Goal: Information Seeking & Learning: Check status

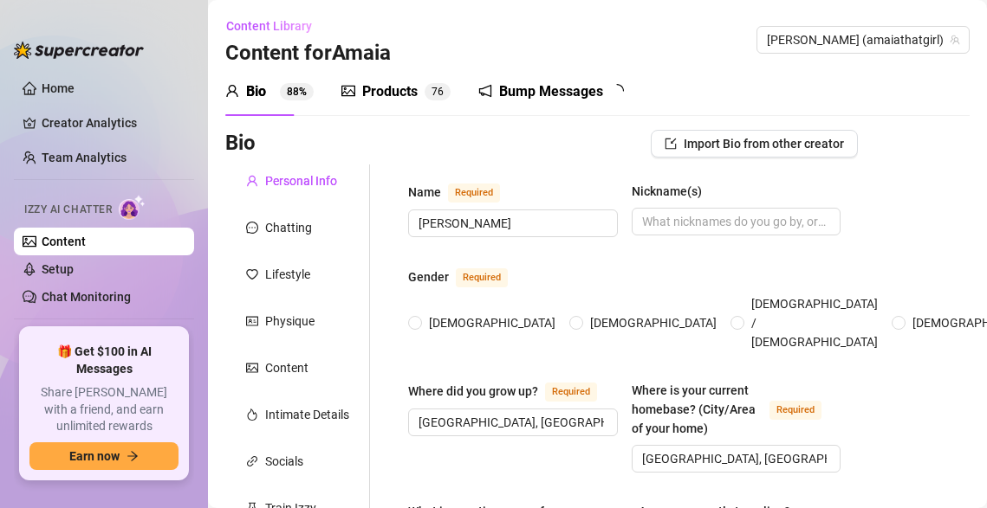
radio input "true"
type input "[DATE]"
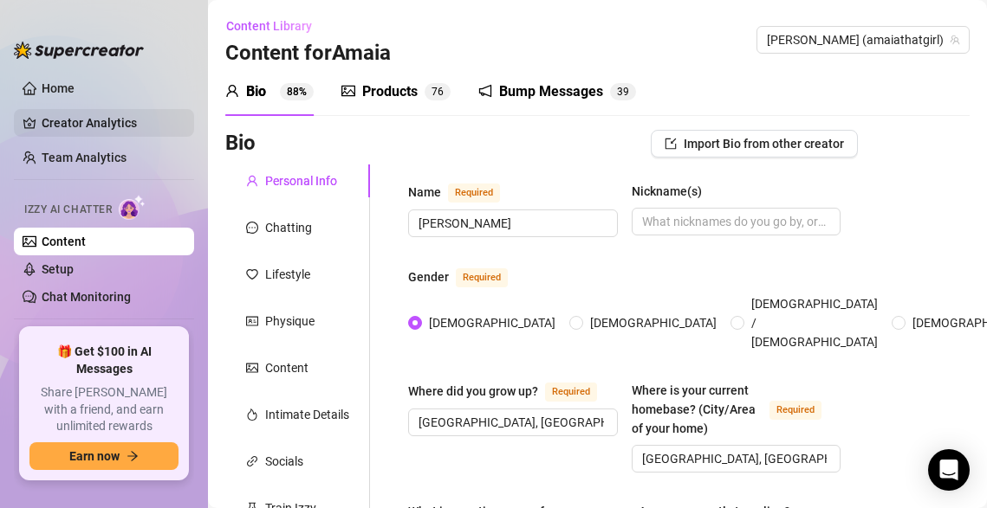
click at [100, 119] on link "Creator Analytics" at bounding box center [111, 123] width 139 height 28
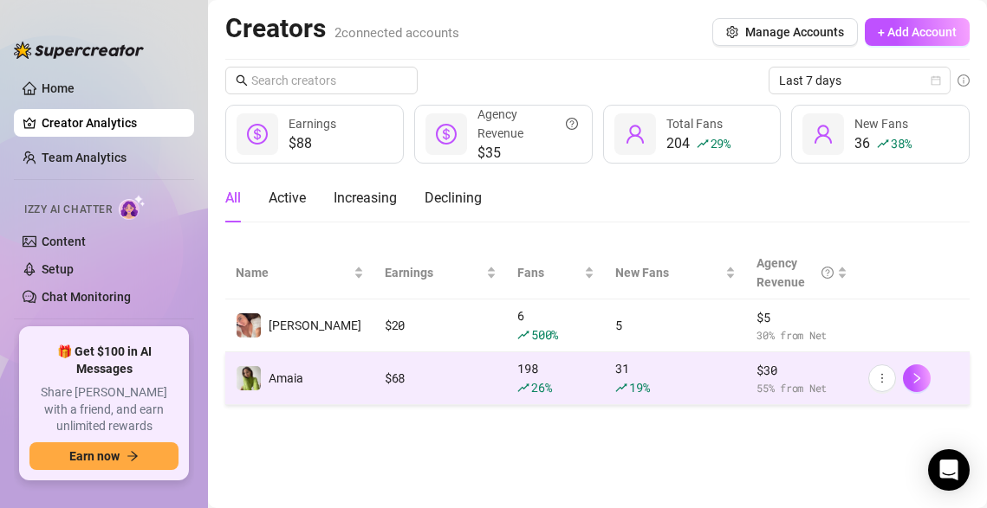
click at [402, 382] on div "$ 68" at bounding box center [441, 378] width 112 height 19
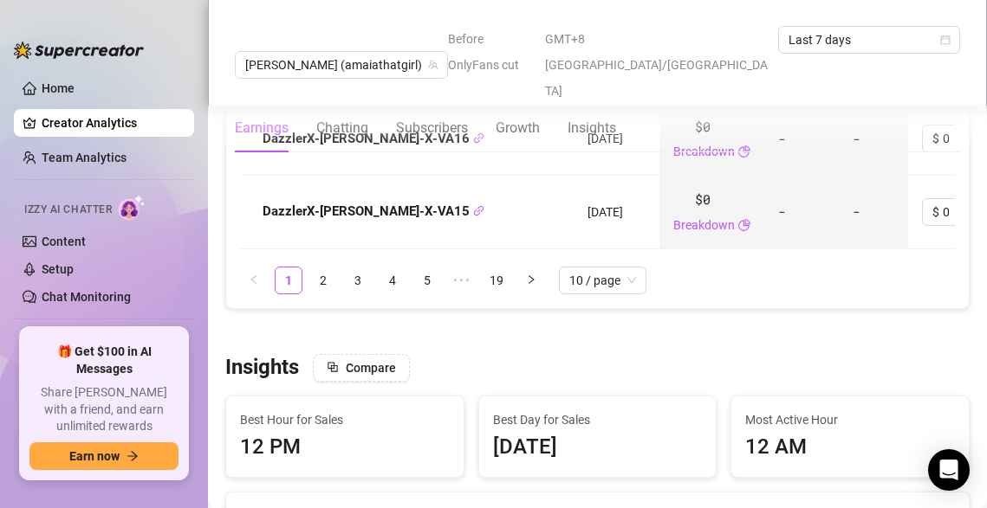
scroll to position [2714, 0]
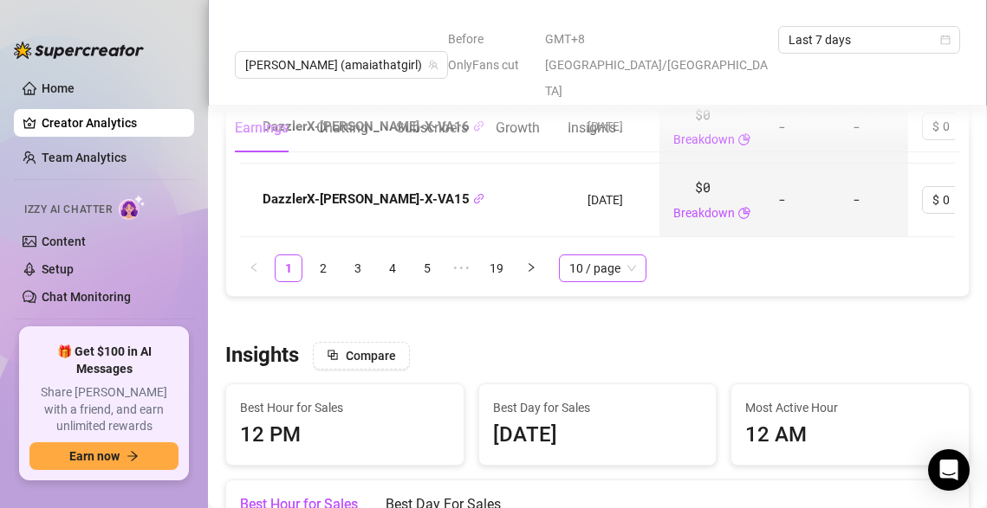
click at [617, 256] on span "10 / page" at bounding box center [602, 269] width 67 height 26
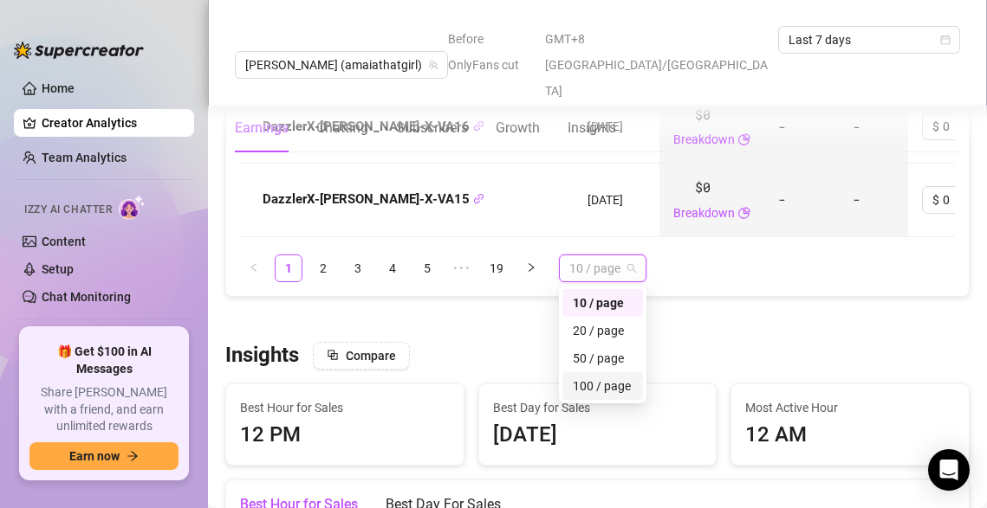
click at [593, 377] on div "100 / page" at bounding box center [603, 386] width 60 height 19
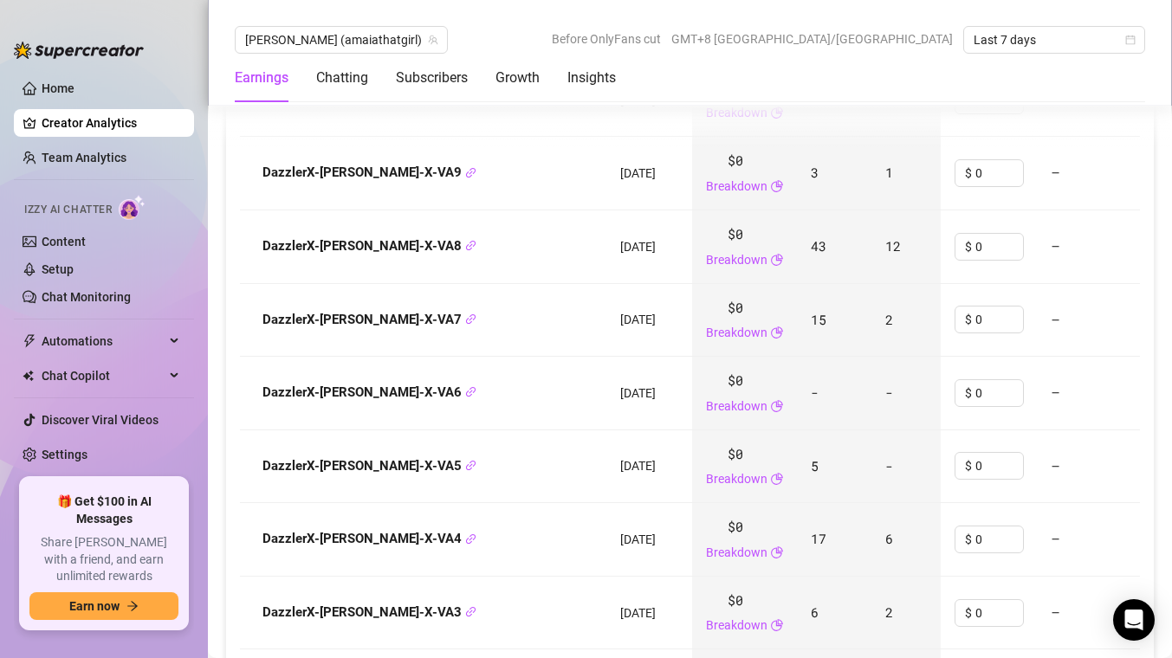
scroll to position [4301, 0]
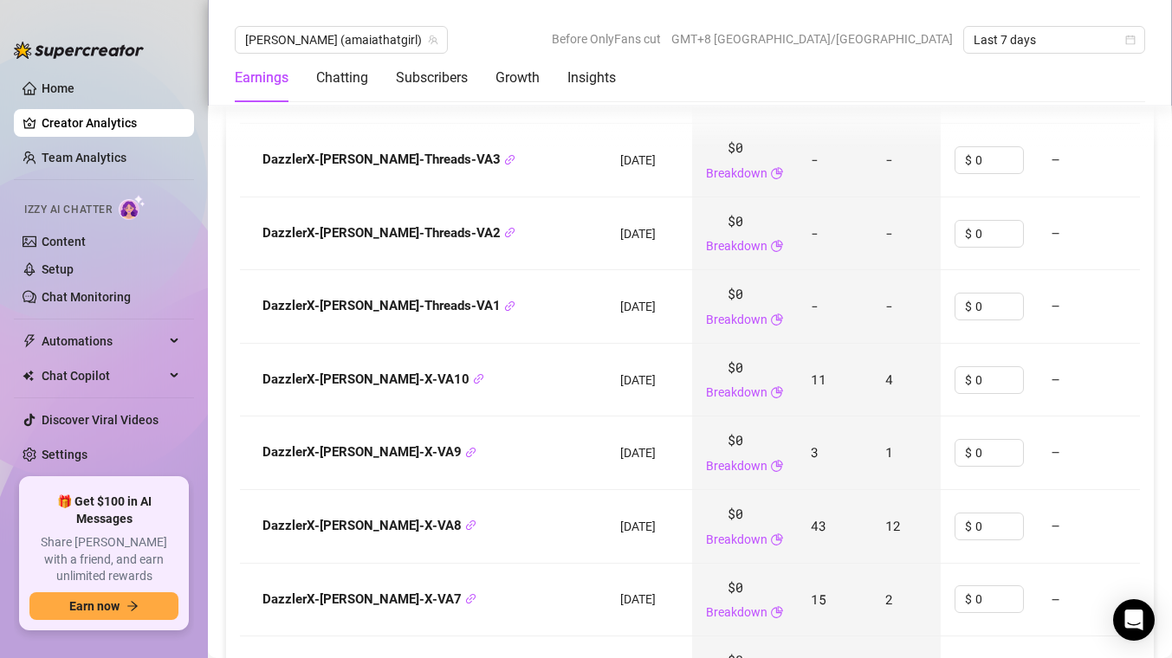
click at [885, 508] on span "12" at bounding box center [892, 525] width 15 height 17
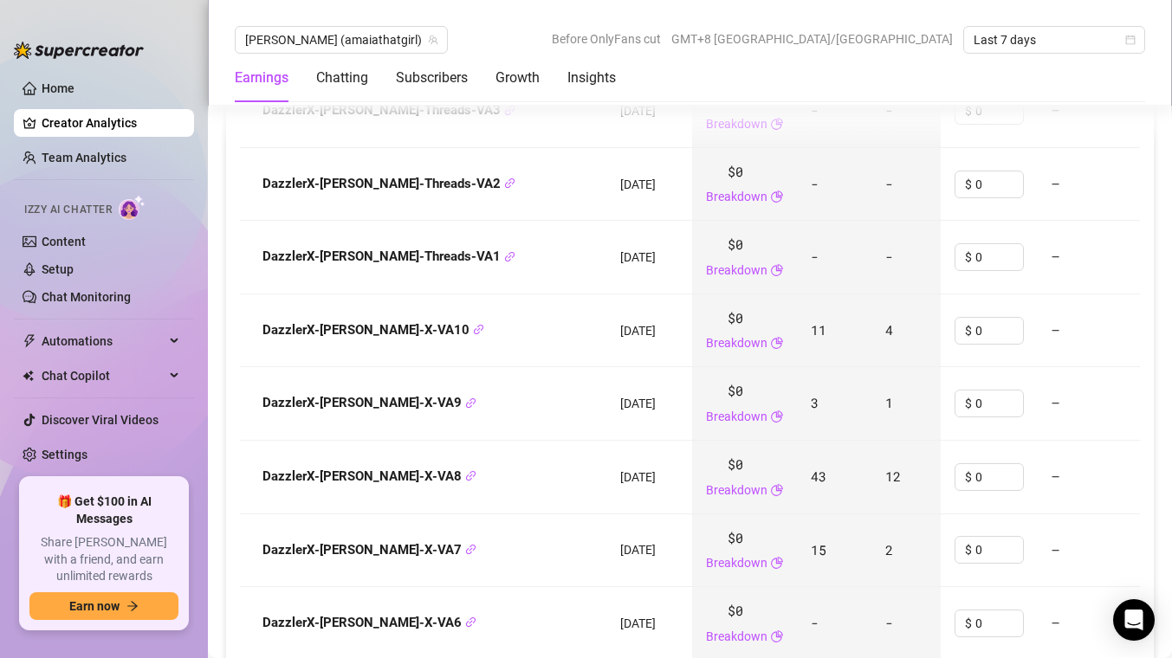
scroll to position [4353, 0]
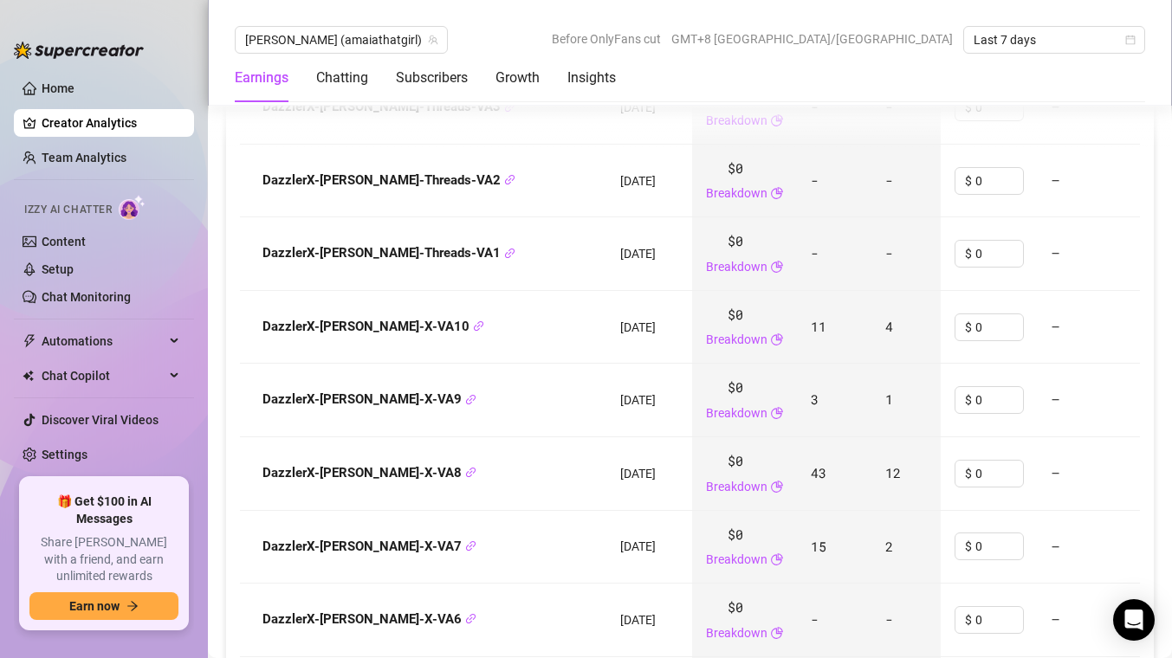
drag, startPoint x: 845, startPoint y: 430, endPoint x: 825, endPoint y: 430, distance: 19.9
click at [871, 437] on td "12" at bounding box center [905, 474] width 69 height 74
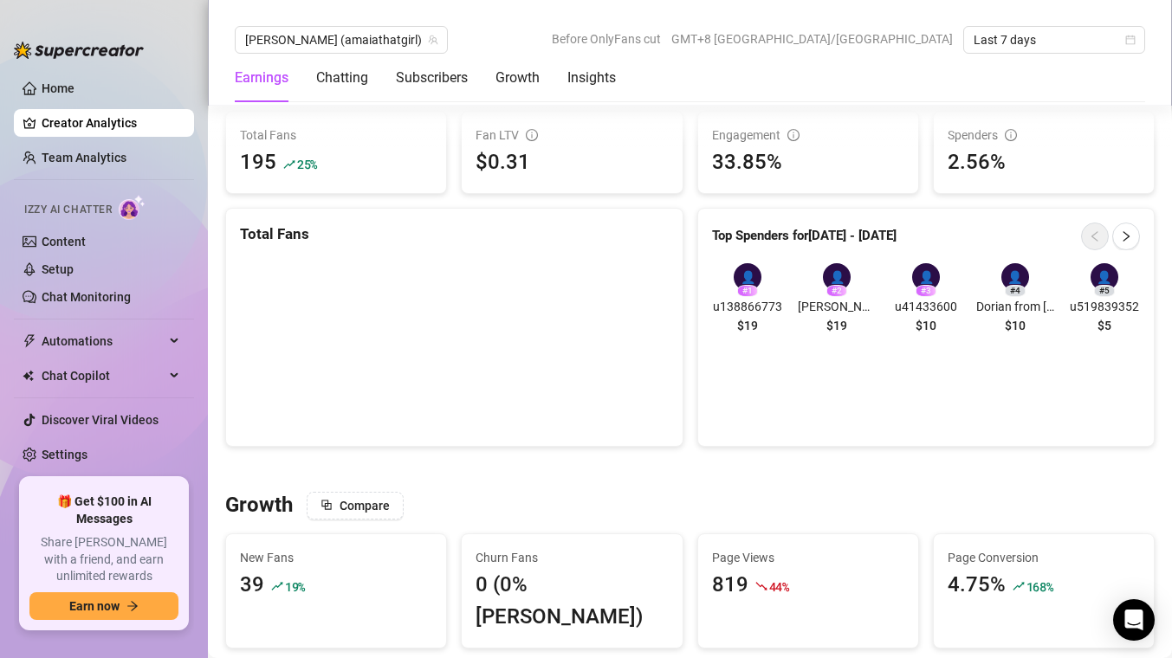
scroll to position [1069, 0]
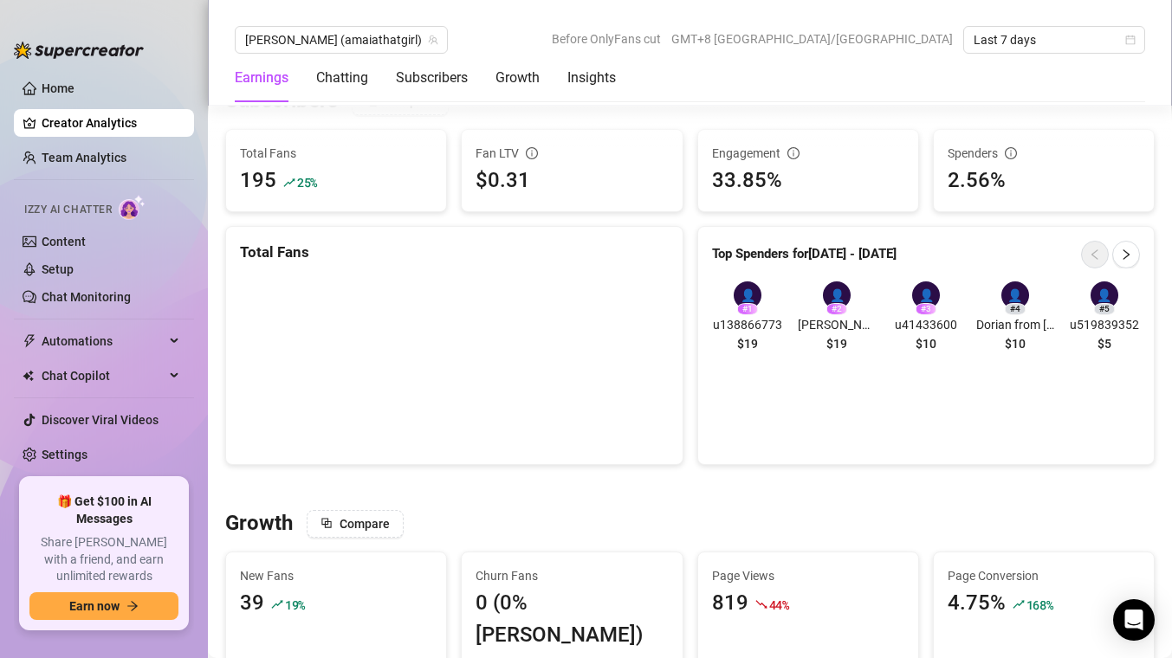
click at [750, 340] on span "$19" at bounding box center [747, 343] width 21 height 19
click at [821, 341] on div "👤 # 2 [PERSON_NAME] | Logistics ([PERSON_NAME]) | [US_STATE] | 25 $19" at bounding box center [837, 321] width 78 height 78
click at [922, 306] on div "# 3" at bounding box center [926, 309] width 21 height 12
click at [986, 256] on icon "right" at bounding box center [1126, 255] width 12 height 12
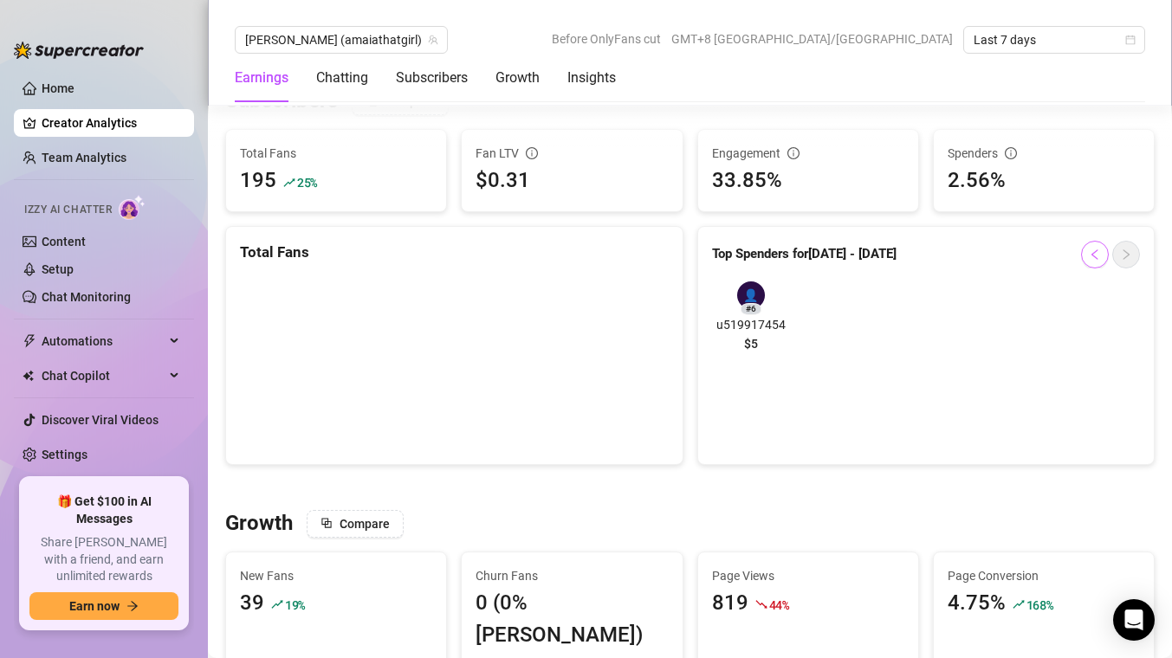
click at [986, 251] on icon "left" at bounding box center [1095, 255] width 12 height 12
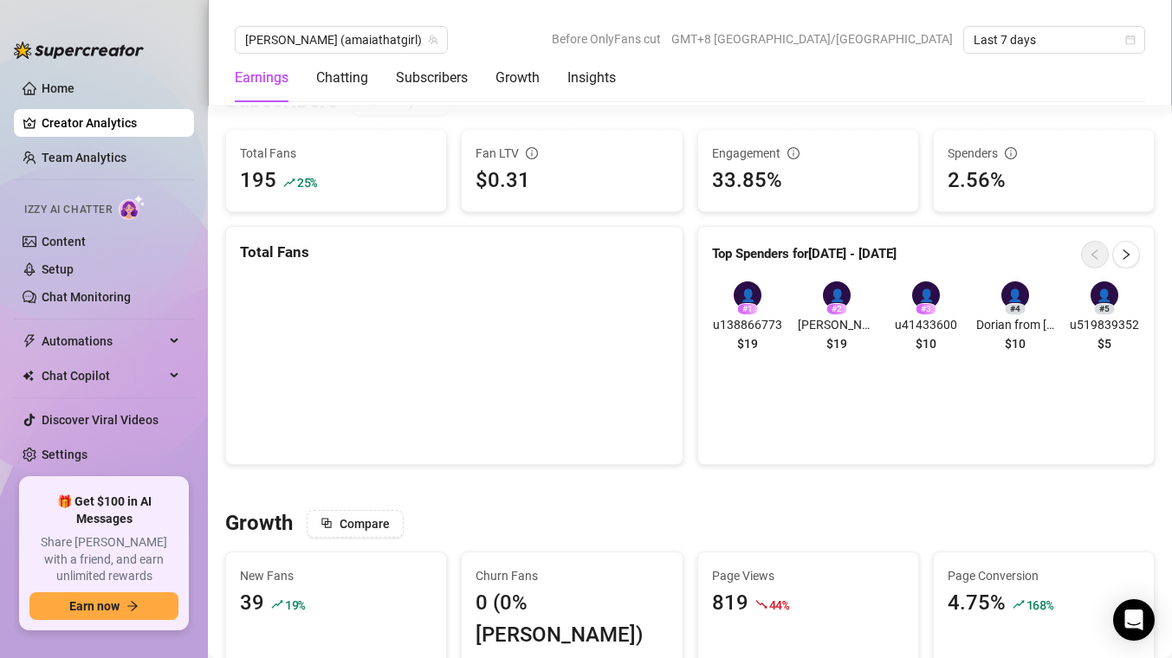
click at [921, 325] on span "u41433600" at bounding box center [926, 324] width 73 height 19
click at [836, 335] on span "$19" at bounding box center [836, 343] width 21 height 19
click at [845, 329] on span "[PERSON_NAME] | Logistics ([PERSON_NAME]) | [US_STATE] | 25" at bounding box center [837, 324] width 78 height 19
click at [934, 333] on span "u41433600" at bounding box center [926, 324] width 73 height 19
click at [986, 328] on span "Dorian from [GEOGRAPHIC_DATA]" at bounding box center [1015, 324] width 78 height 19
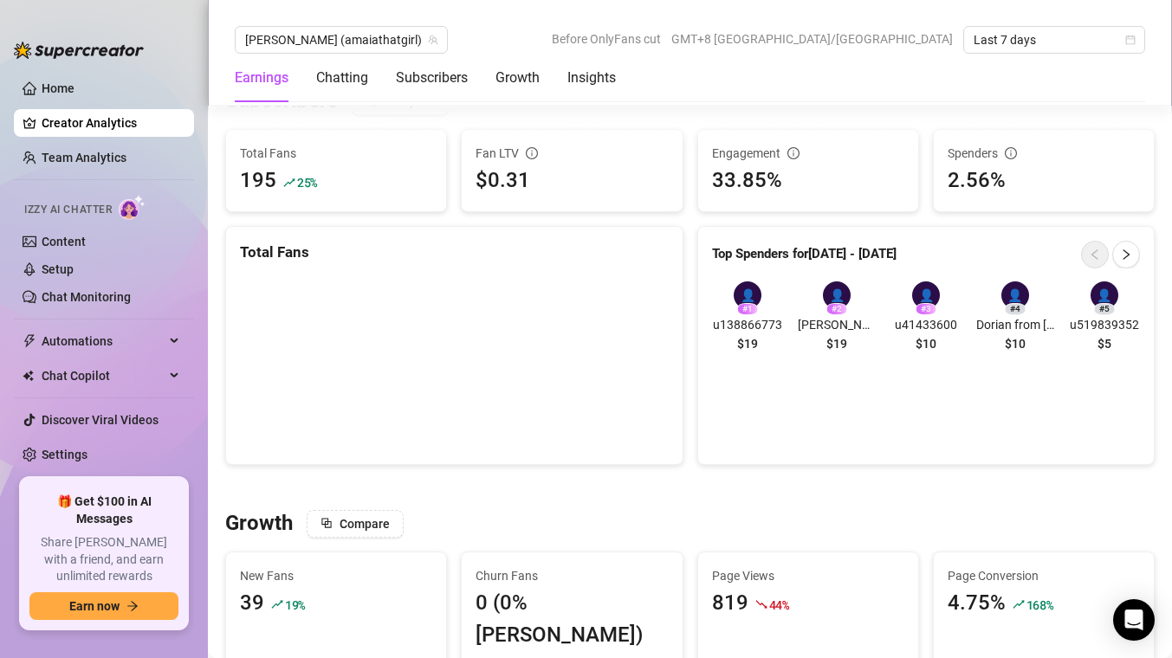
click at [945, 320] on span "u41433600" at bounding box center [926, 324] width 73 height 19
click at [986, 333] on span "Dorian from [GEOGRAPHIC_DATA]" at bounding box center [1015, 324] width 78 height 19
drag, startPoint x: 1020, startPoint y: 306, endPoint x: 1128, endPoint y: 350, distance: 116.1
click at [986, 350] on div "👤 # 1 u138866773 $19 👤 # 2 [PERSON_NAME] | Logistics ([GEOGRAPHIC_DATA]) | [US_…" at bounding box center [926, 321] width 429 height 78
click at [986, 328] on span "Dorian from [GEOGRAPHIC_DATA]" at bounding box center [1015, 324] width 78 height 19
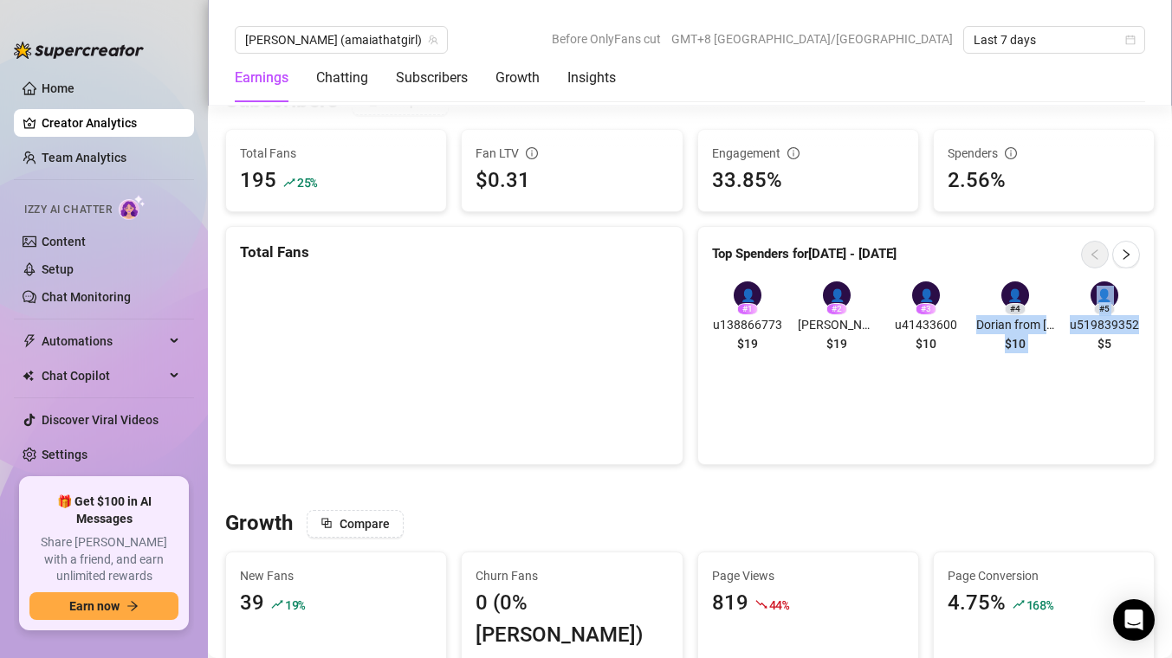
click at [986, 307] on div "👤 # 4 [PERSON_NAME] from [GEOGRAPHIC_DATA] $10" at bounding box center [1015, 321] width 78 height 78
click at [986, 249] on icon "right" at bounding box center [1126, 255] width 12 height 12
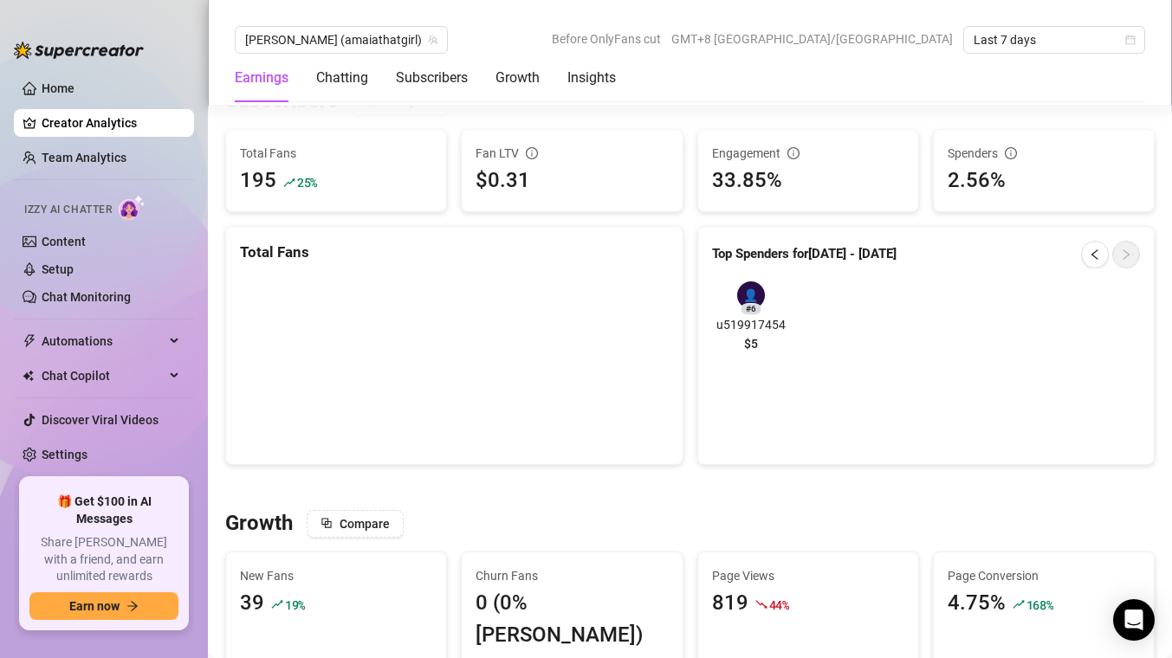
click at [900, 298] on div "👤 # 6 u519917454 $5" at bounding box center [926, 321] width 429 height 78
click at [767, 249] on article "Top Spenders for [DATE] - [DATE]" at bounding box center [804, 254] width 184 height 21
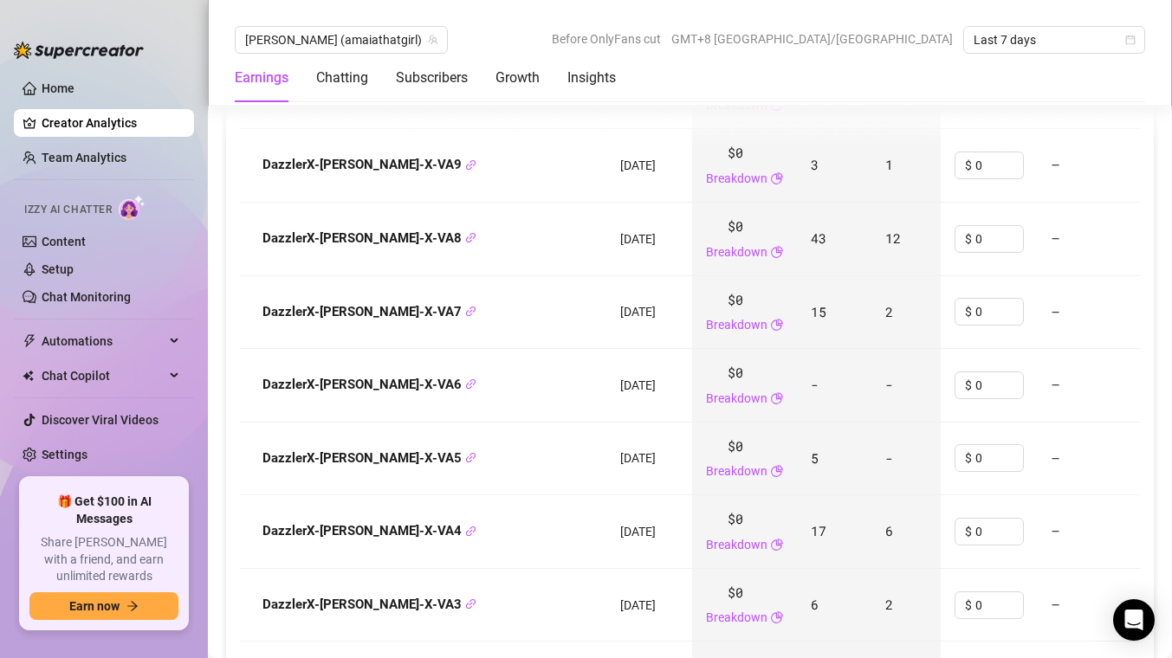
scroll to position [4570, 0]
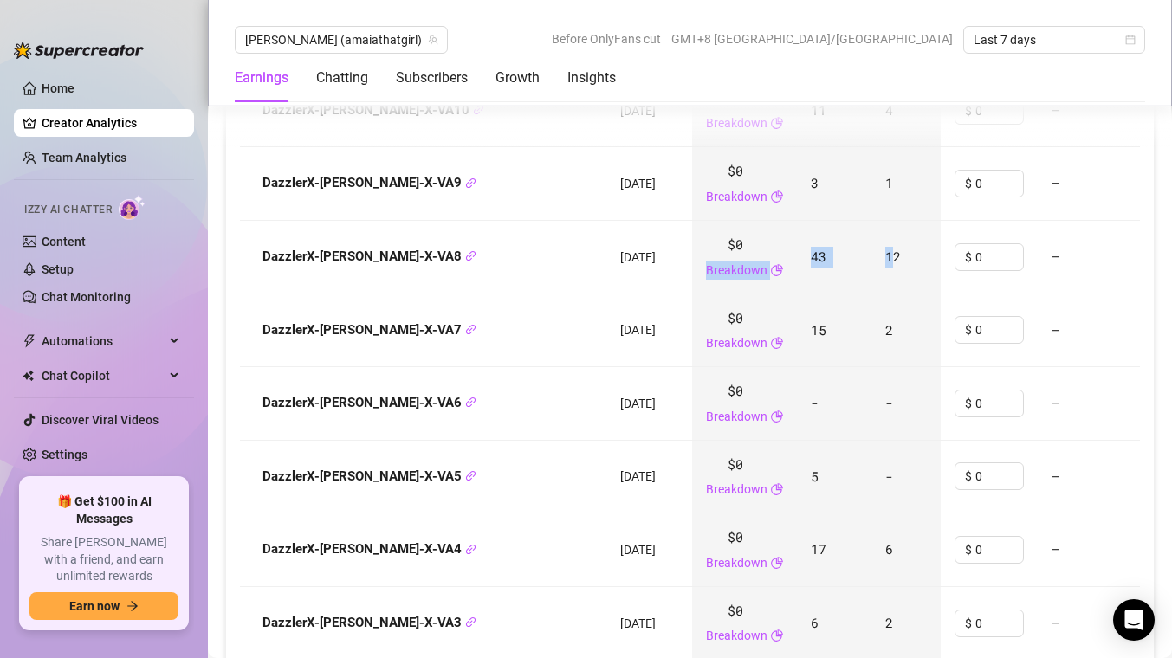
drag, startPoint x: 828, startPoint y: 216, endPoint x: 650, endPoint y: 225, distance: 178.7
click at [648, 225] on tr "DazzlerX-[PERSON_NAME]-X-VA8 [DATE] $0 Breakdown 43 12 $ 0 — $0 - Last scan: an…" at bounding box center [853, 258] width 1226 height 74
click at [618, 221] on td "[DATE]" at bounding box center [649, 258] width 86 height 74
drag, startPoint x: 605, startPoint y: 205, endPoint x: 816, endPoint y: 241, distance: 214.3
click at [816, 241] on tr "DazzlerX-[PERSON_NAME]-X-VA8 [DATE] $0 Breakdown 43 12 $ 0 — $0 - Last scan: an…" at bounding box center [853, 258] width 1226 height 74
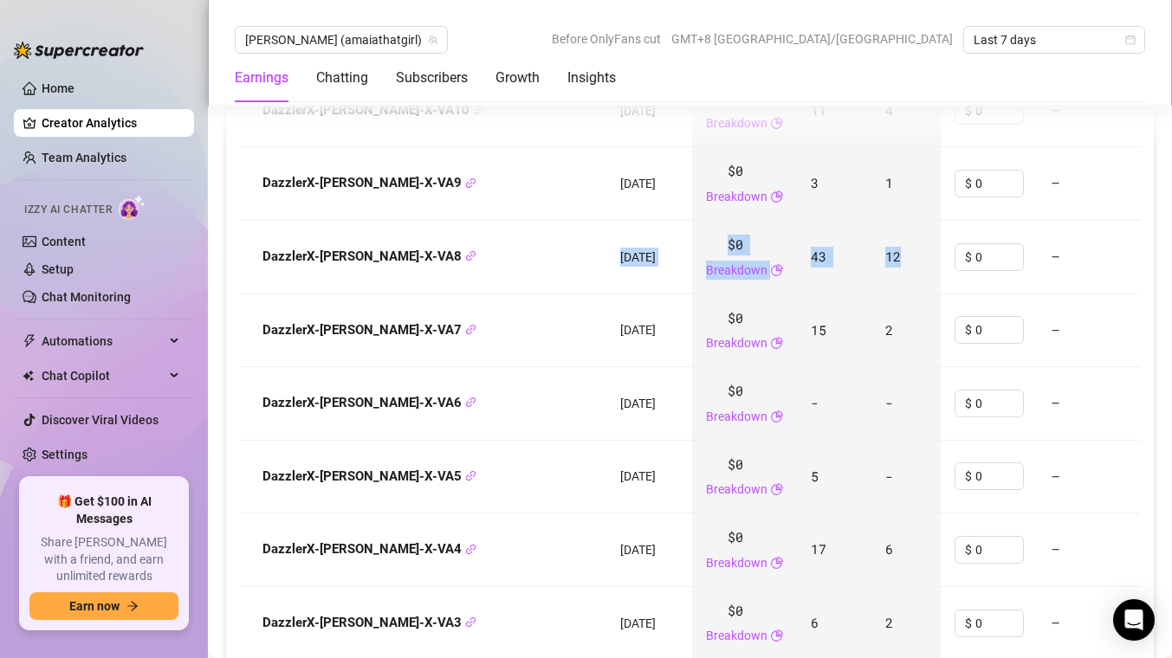
click at [871, 241] on td "12" at bounding box center [905, 258] width 69 height 74
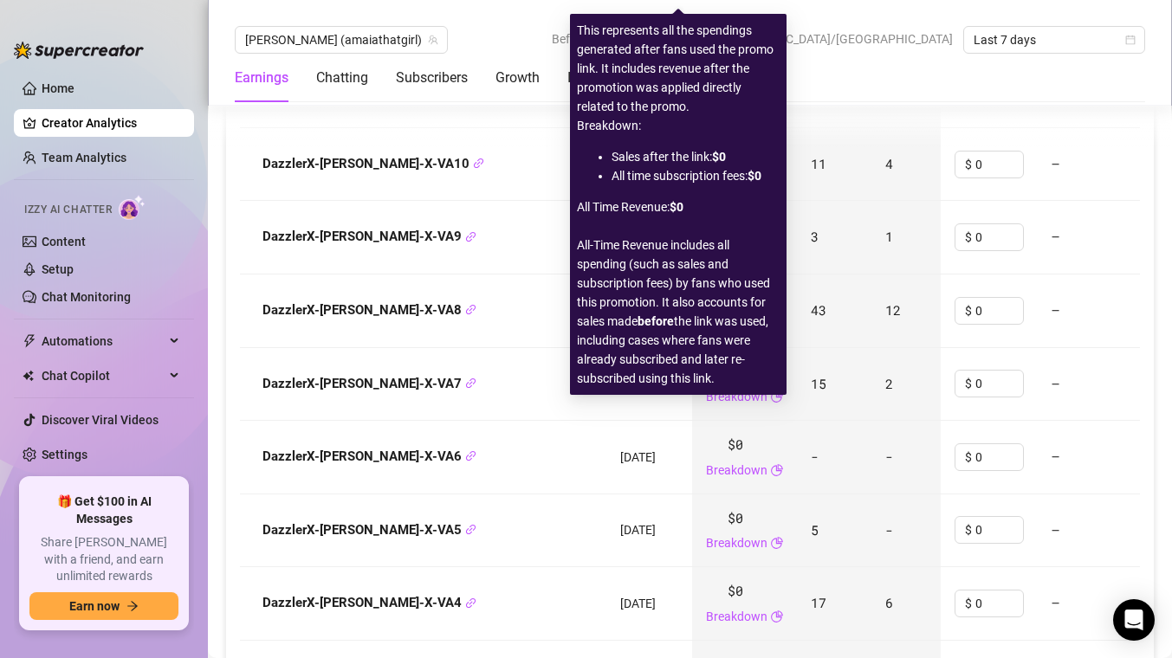
scroll to position [4633, 0]
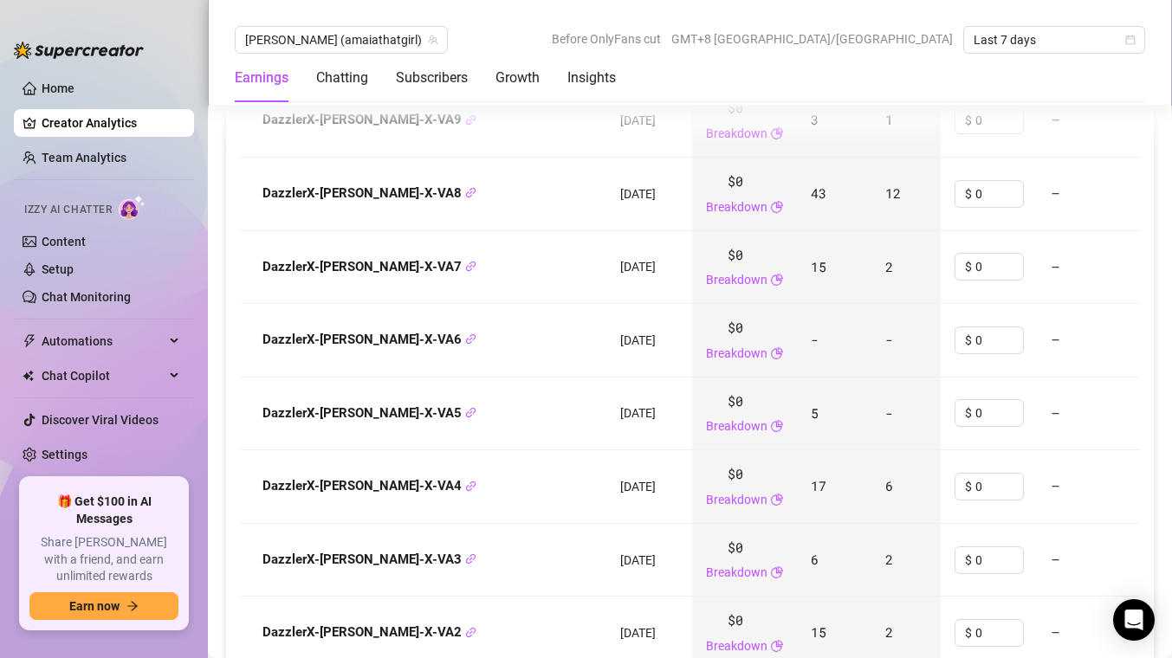
click at [885, 258] on span "2" at bounding box center [889, 266] width 8 height 17
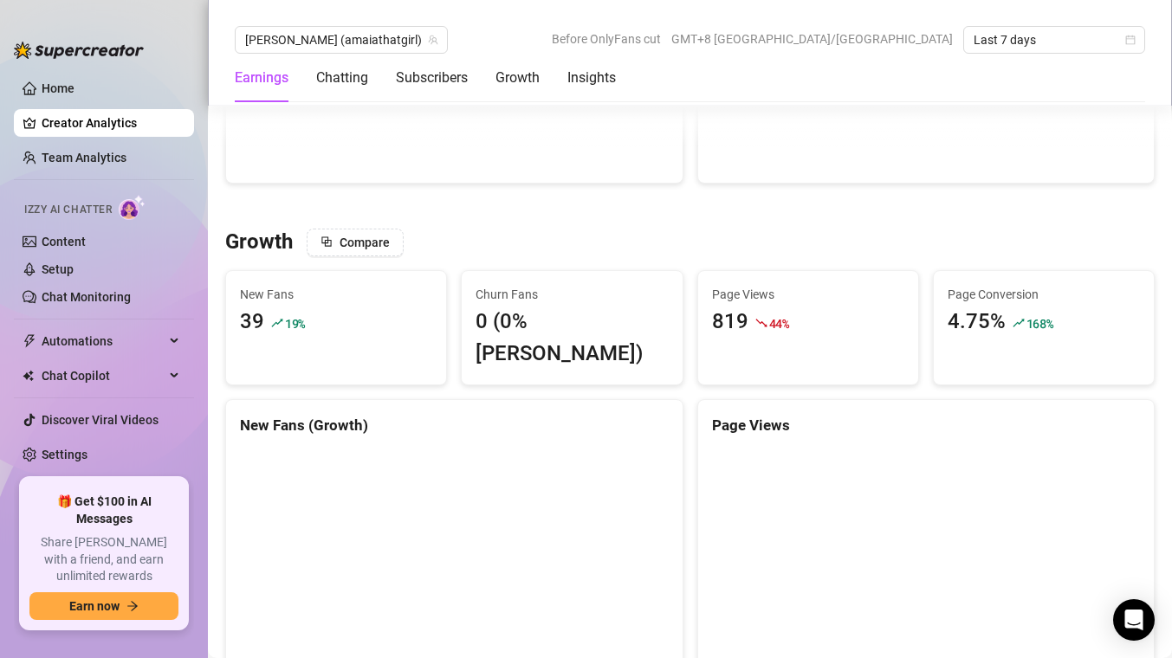
scroll to position [1779, 0]
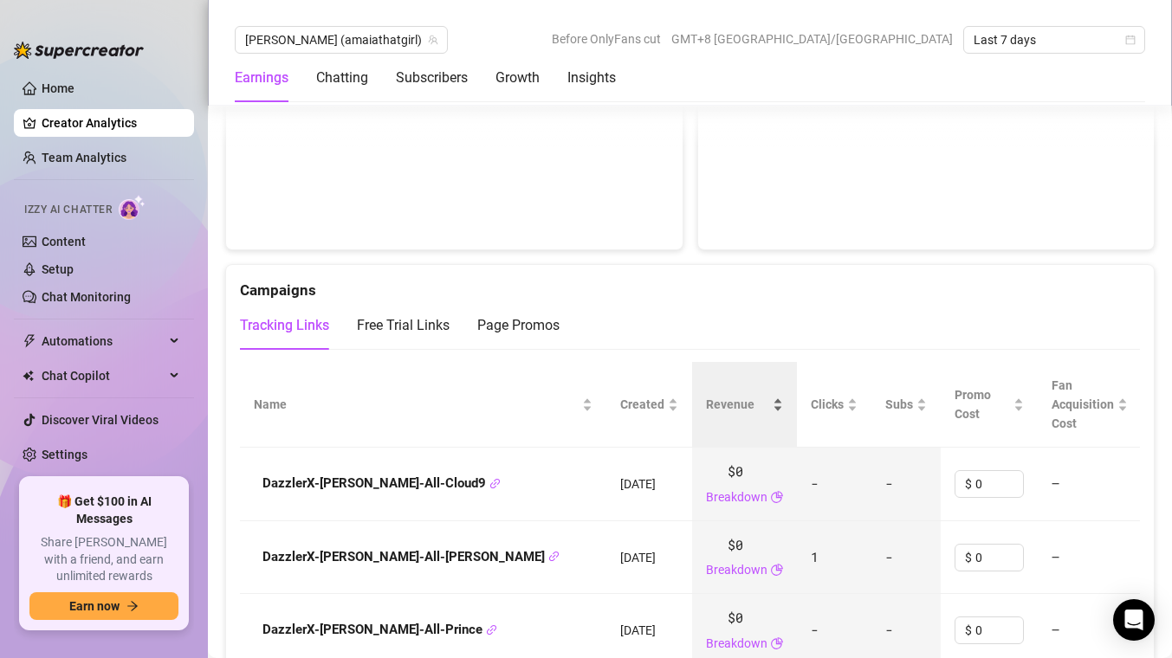
click at [713, 395] on div "Revenue" at bounding box center [744, 404] width 77 height 19
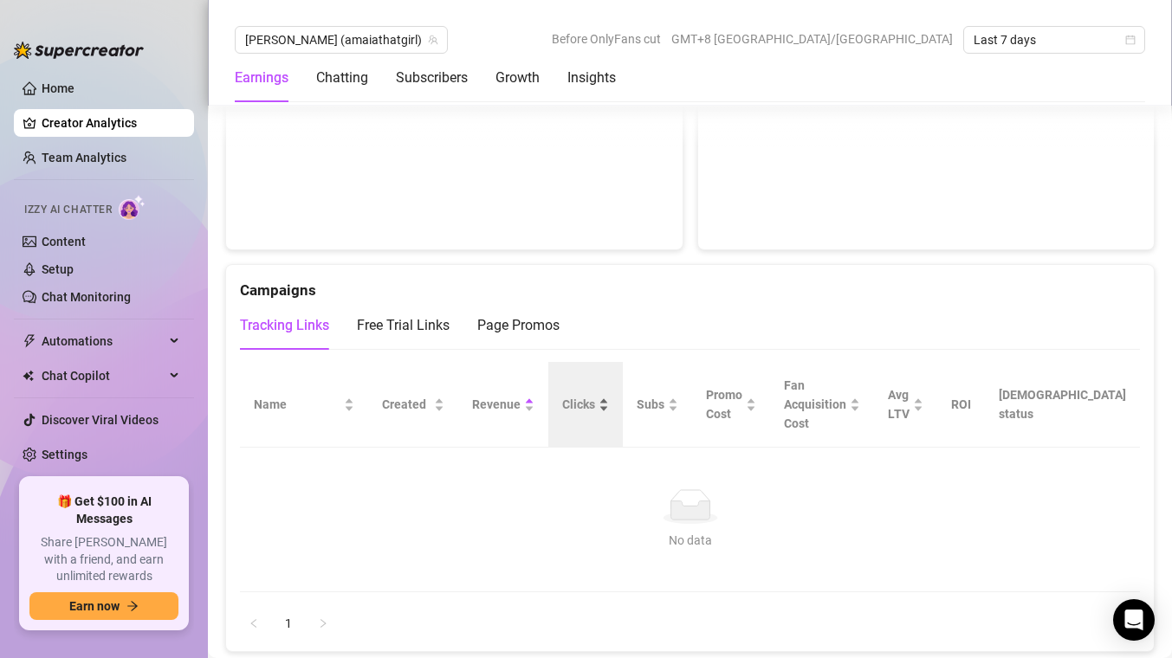
click at [609, 395] on div "Clicks" at bounding box center [585, 404] width 47 height 19
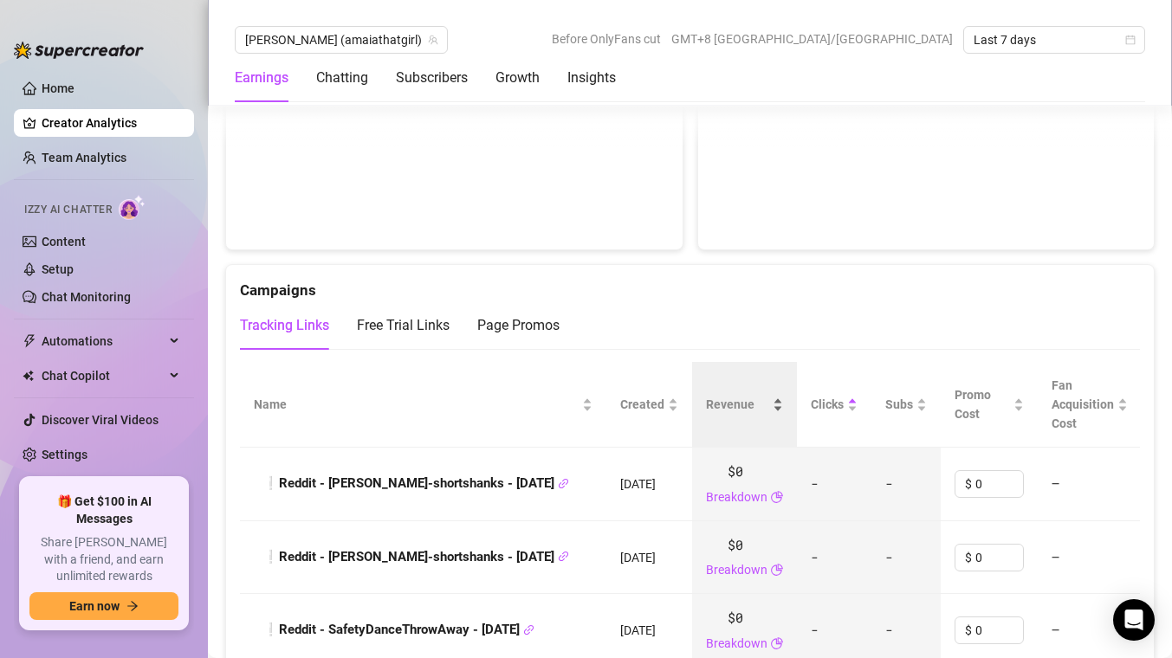
click at [742, 395] on div "Revenue" at bounding box center [744, 404] width 77 height 19
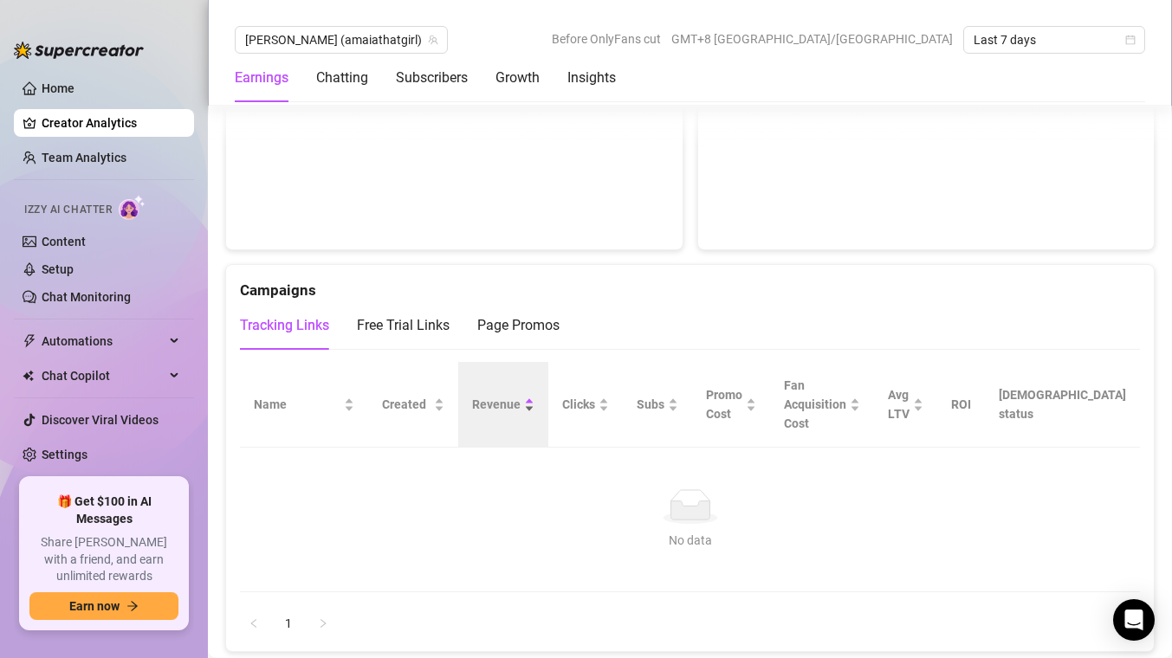
click at [534, 395] on div "Revenue" at bounding box center [503, 404] width 62 height 19
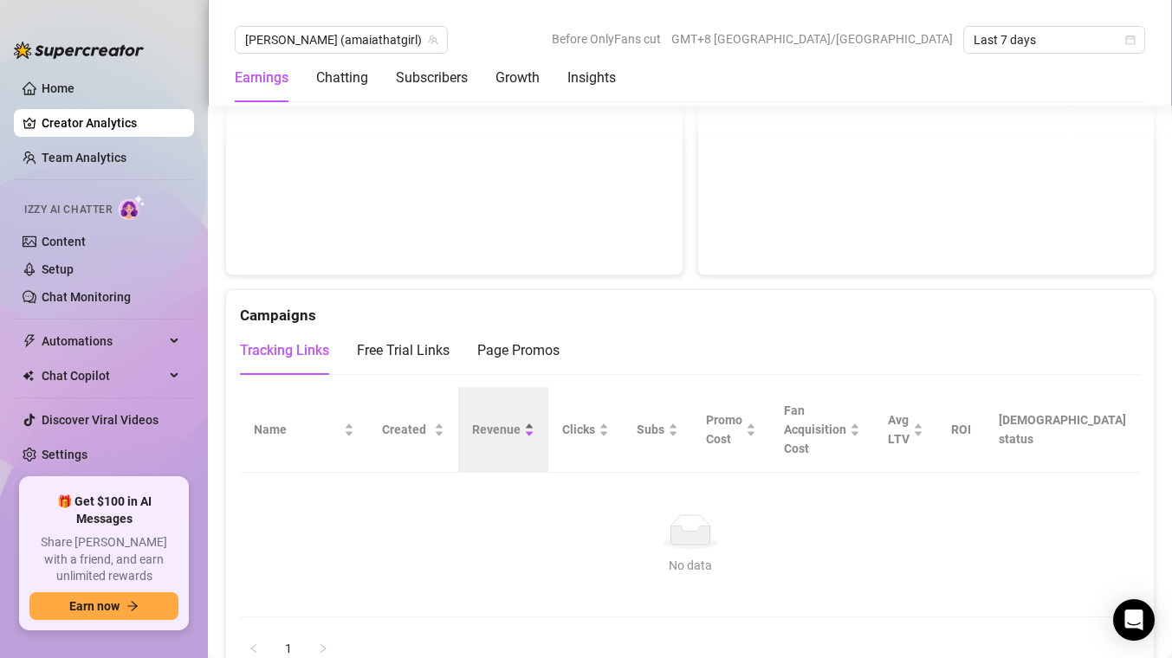
scroll to position [1851, 0]
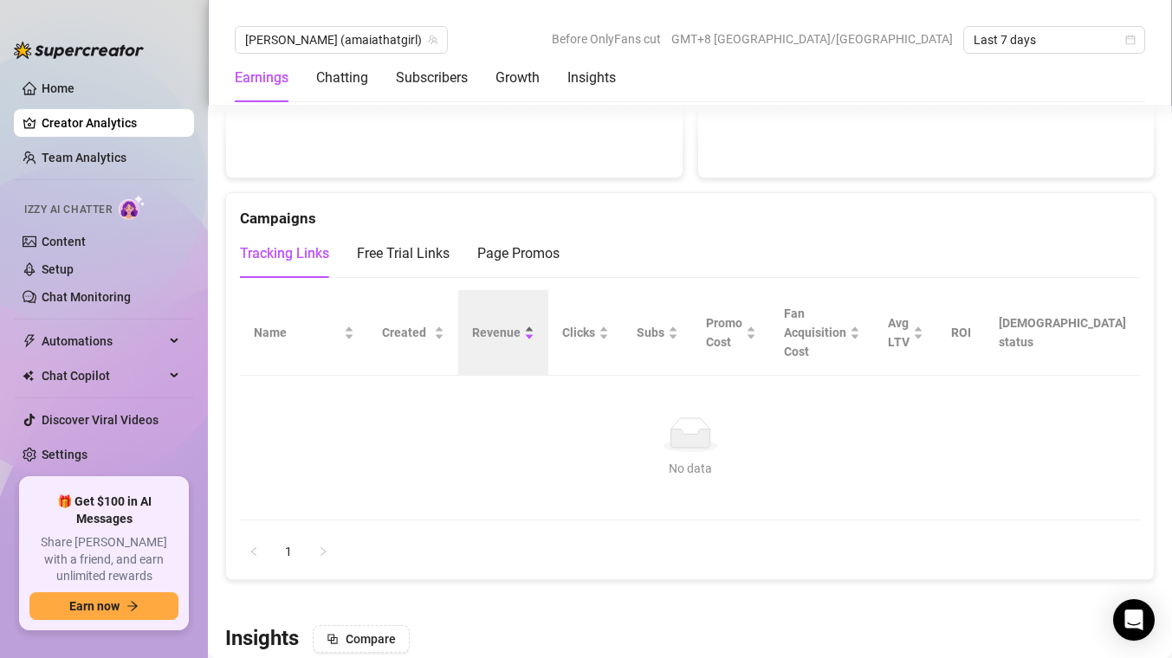
click at [534, 323] on div "Revenue" at bounding box center [503, 332] width 62 height 19
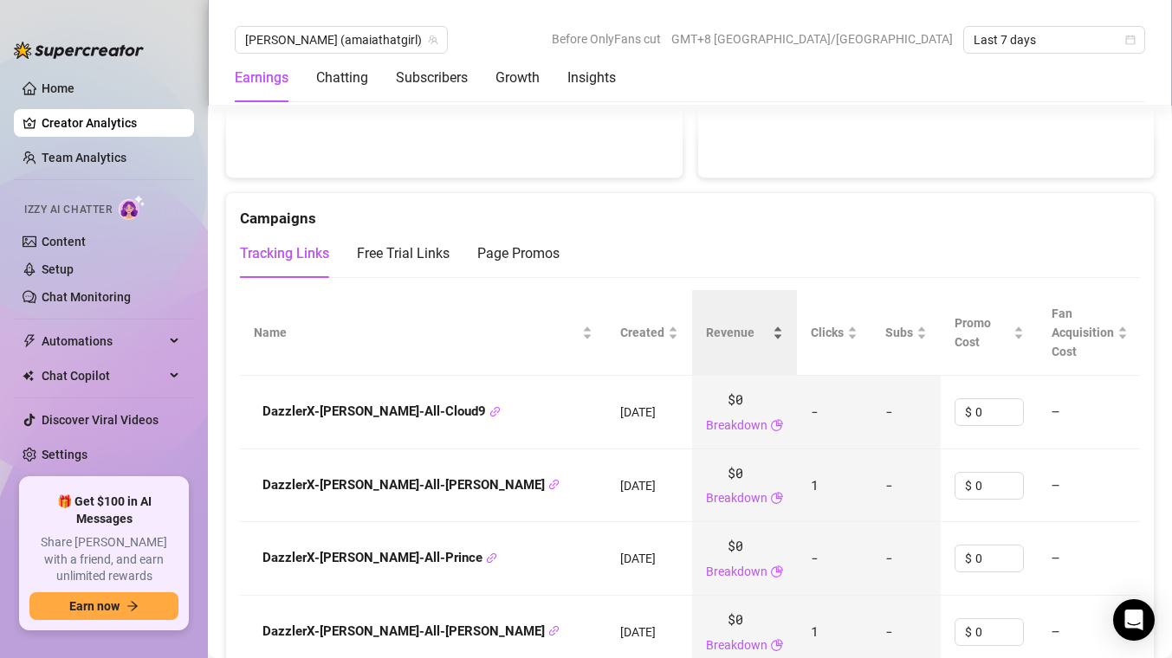
click at [706, 323] on span "Revenue" at bounding box center [737, 332] width 63 height 19
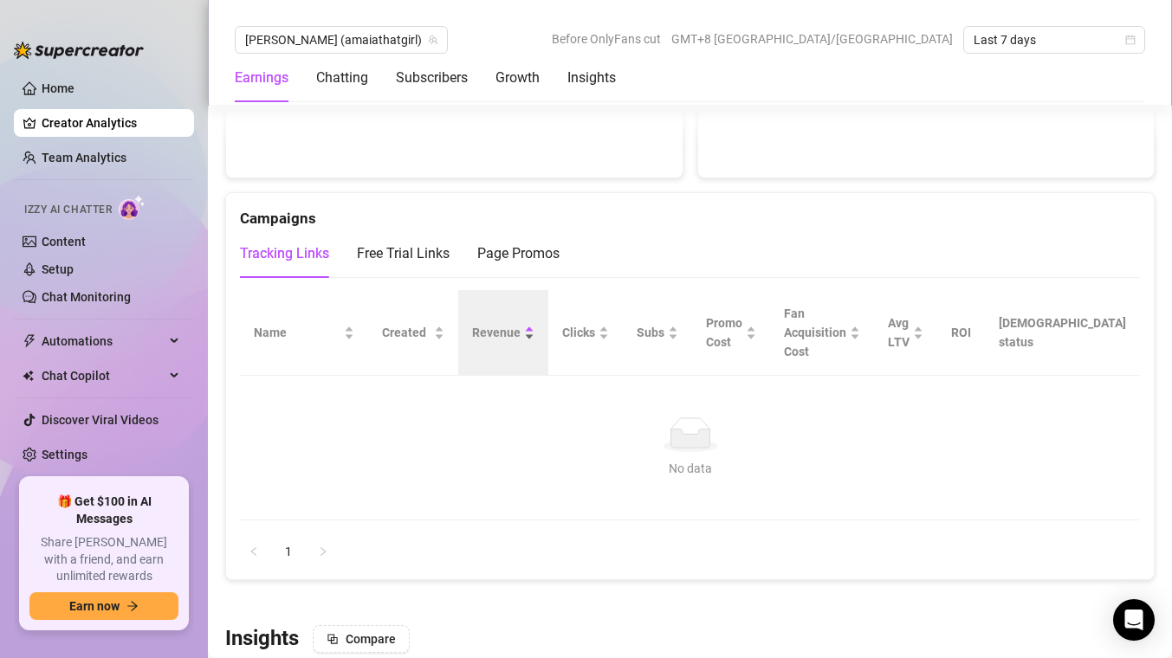
click at [521, 323] on span "Revenue" at bounding box center [496, 332] width 49 height 19
